Goal: Navigation & Orientation: Find specific page/section

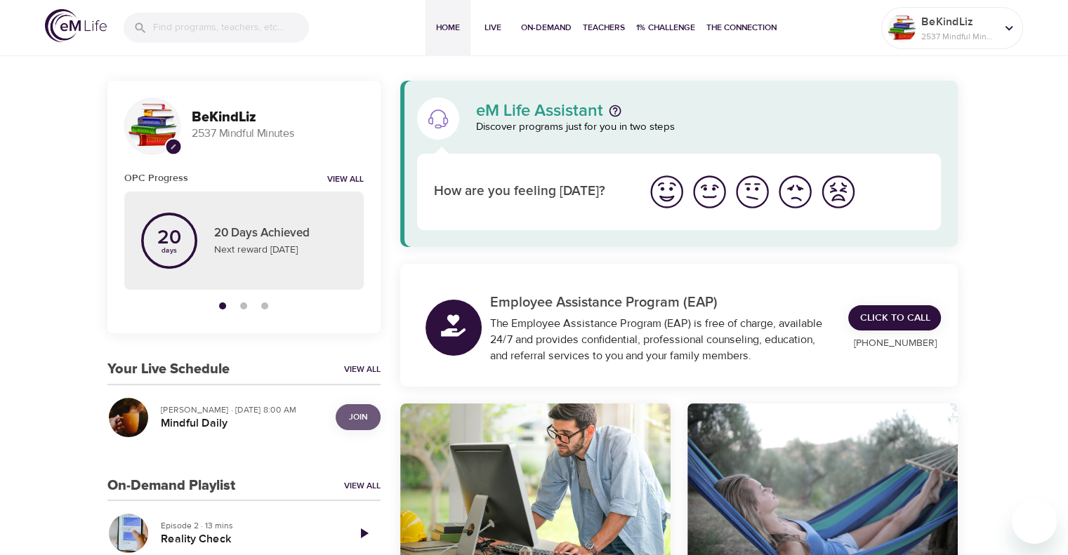
click at [357, 418] on span "Join" at bounding box center [358, 417] width 18 height 15
click at [364, 418] on span "Join" at bounding box center [358, 417] width 18 height 15
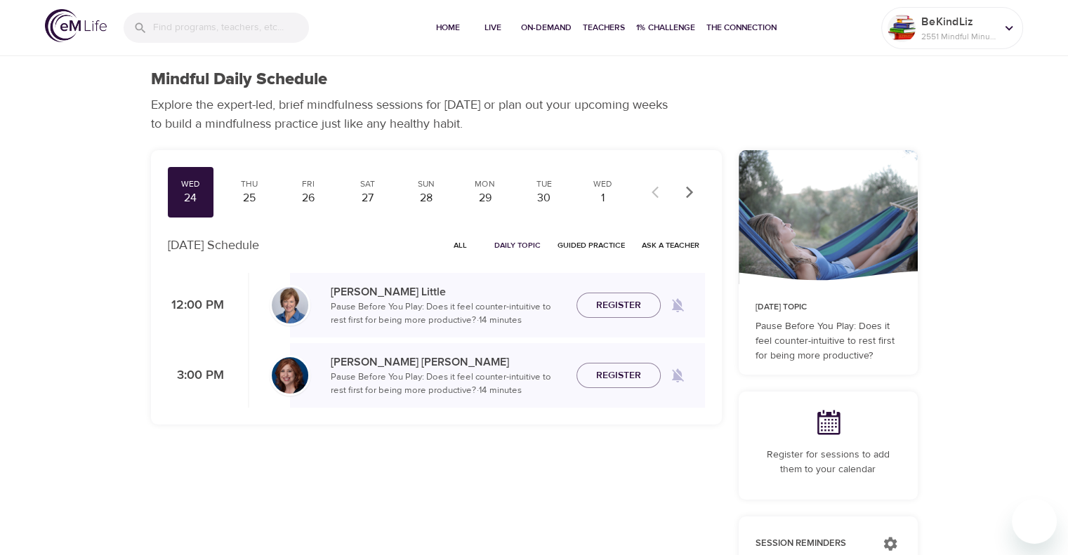
click at [463, 241] on span "All" at bounding box center [461, 245] width 34 height 13
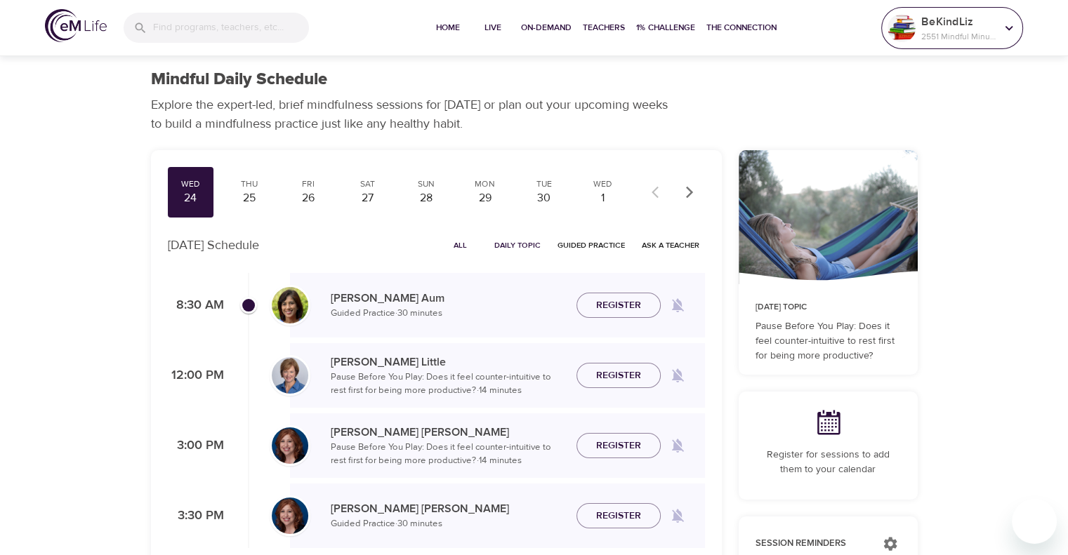
drag, startPoint x: 923, startPoint y: 27, endPoint x: 938, endPoint y: 36, distance: 17.0
click at [923, 27] on p "BeKindLiz" at bounding box center [958, 21] width 74 height 17
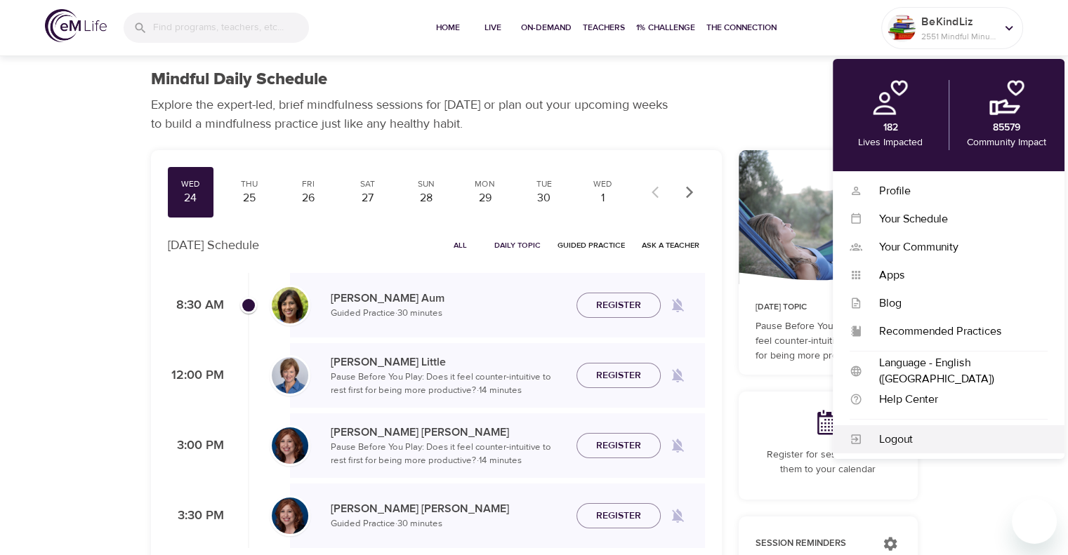
click at [939, 434] on div "Logout" at bounding box center [954, 440] width 185 height 16
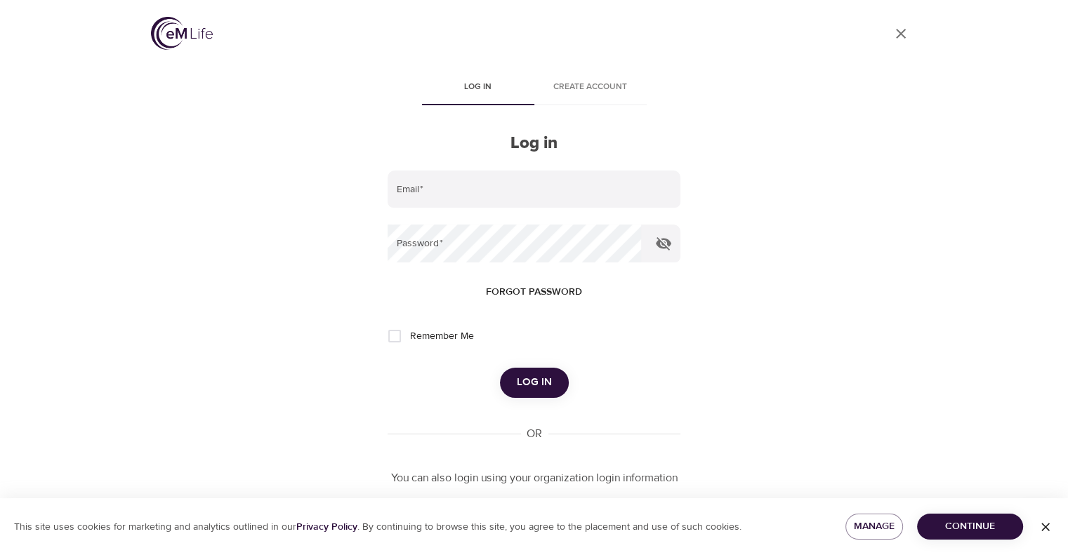
type input "elizabeth.lage@amexgbt.com"
